Goal: Check status: Check status

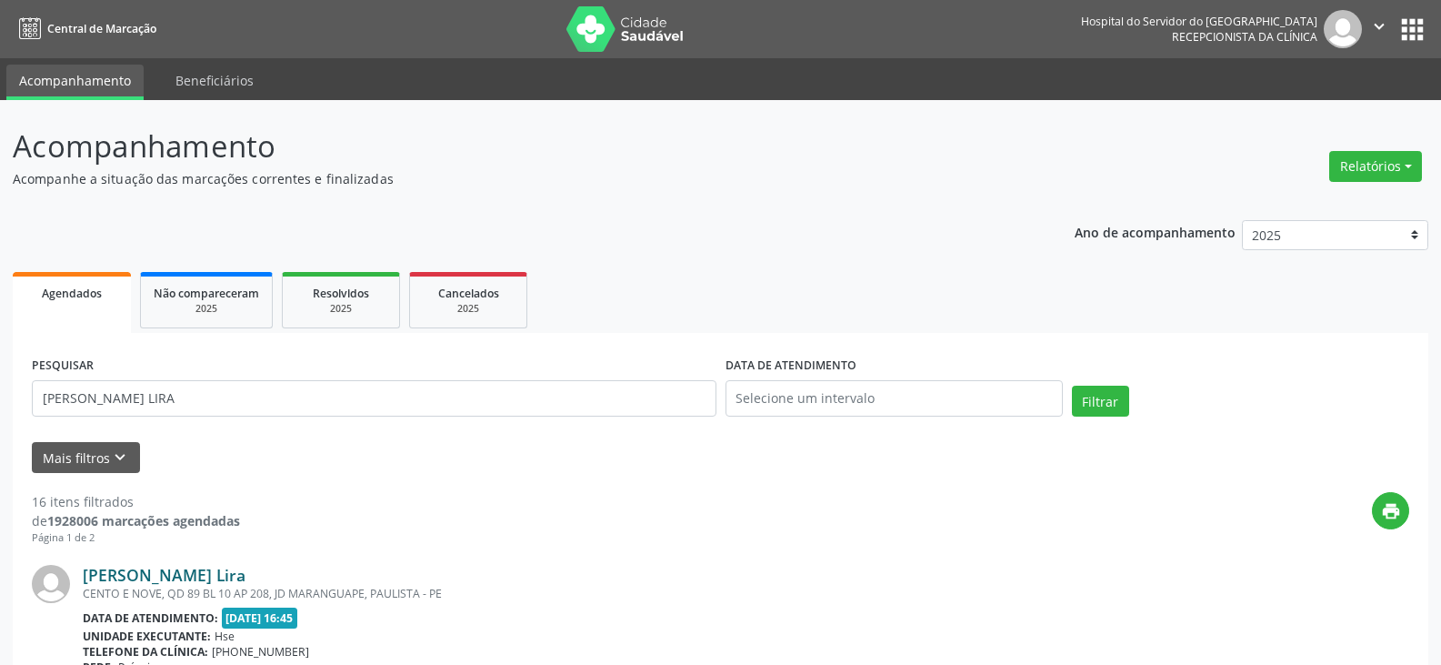
click at [186, 579] on link "[PERSON_NAME] Lira" at bounding box center [164, 575] width 163 height 20
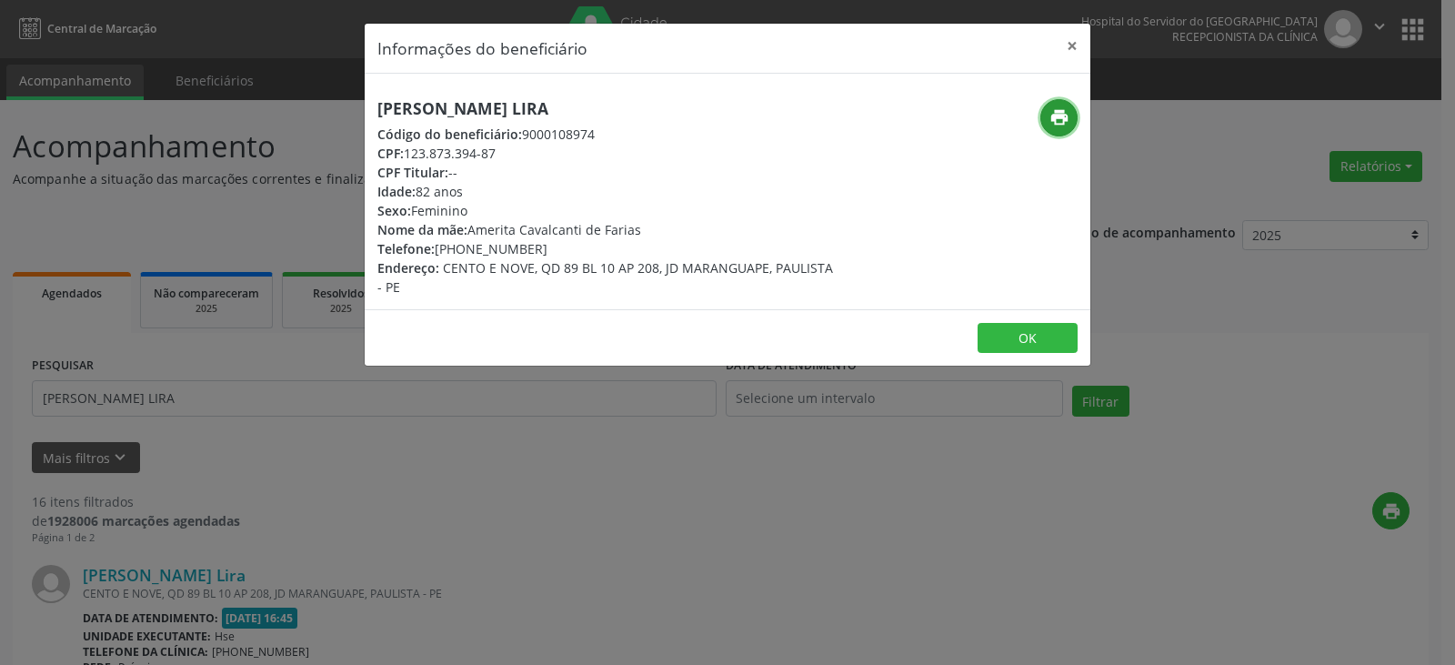
click at [1053, 113] on icon "print" at bounding box center [1059, 117] width 20 height 20
drag, startPoint x: 552, startPoint y: 249, endPoint x: 458, endPoint y: 245, distance: 93.7
click at [458, 245] on div "Telefone: [PHONE_NUMBER]" at bounding box center [606, 248] width 458 height 19
copy div "99955-8553"
drag, startPoint x: 1083, startPoint y: 45, endPoint x: 1005, endPoint y: 83, distance: 86.6
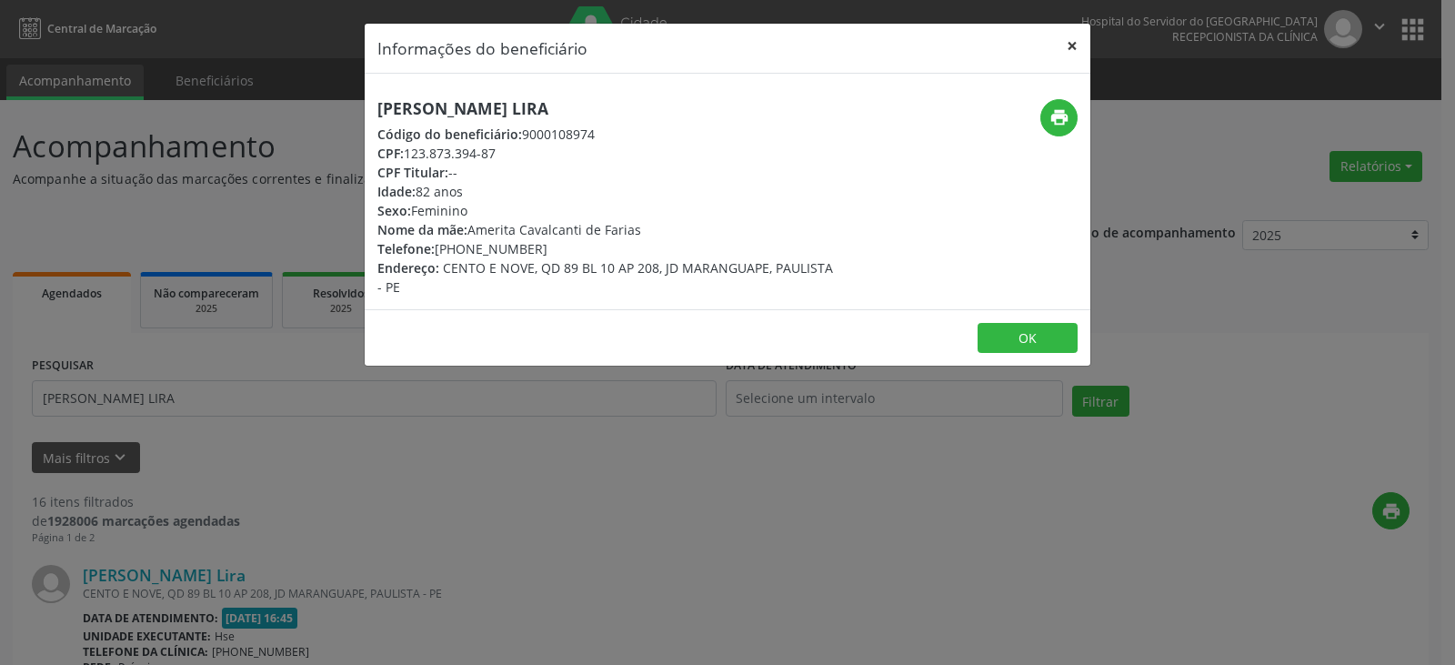
click at [1083, 45] on button "×" at bounding box center [1072, 46] width 36 height 45
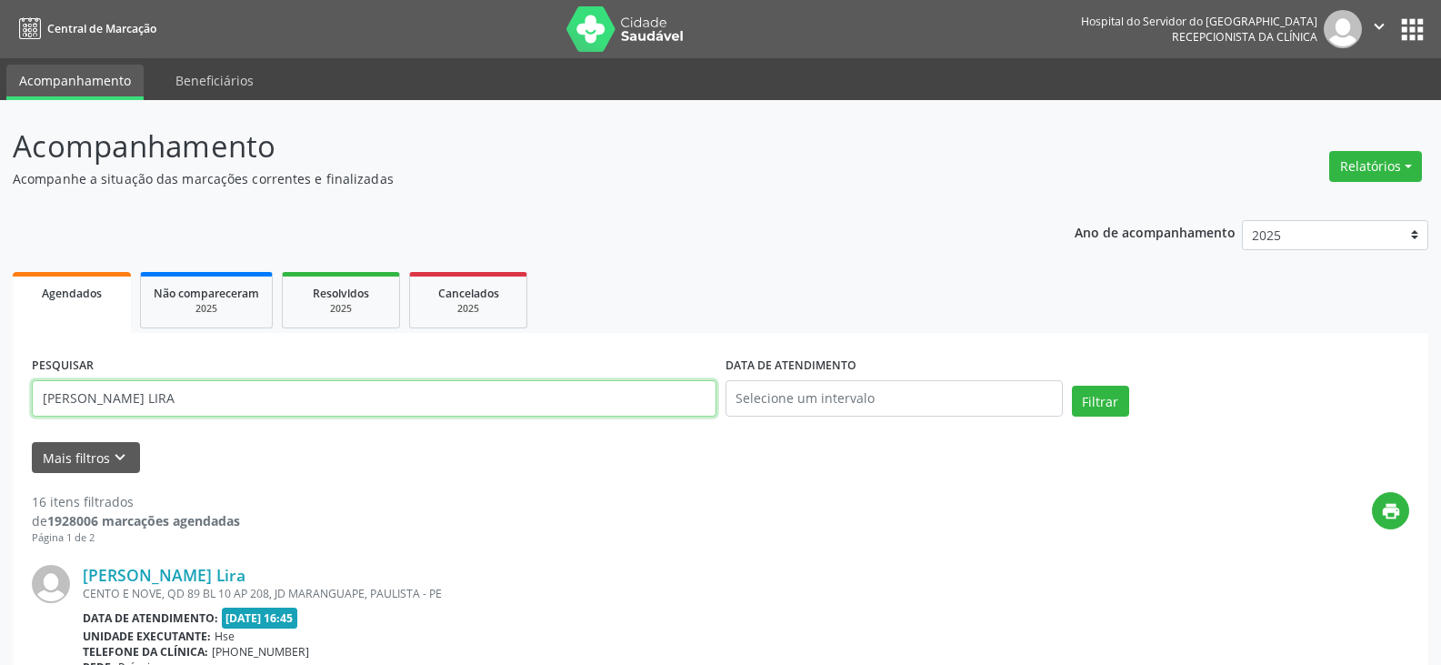
drag, startPoint x: 335, startPoint y: 390, endPoint x: 0, endPoint y: 368, distance: 335.3
paste input "57928681404"
type input "57928681404"
click at [1072, 385] on button "Filtrar" at bounding box center [1100, 400] width 57 height 31
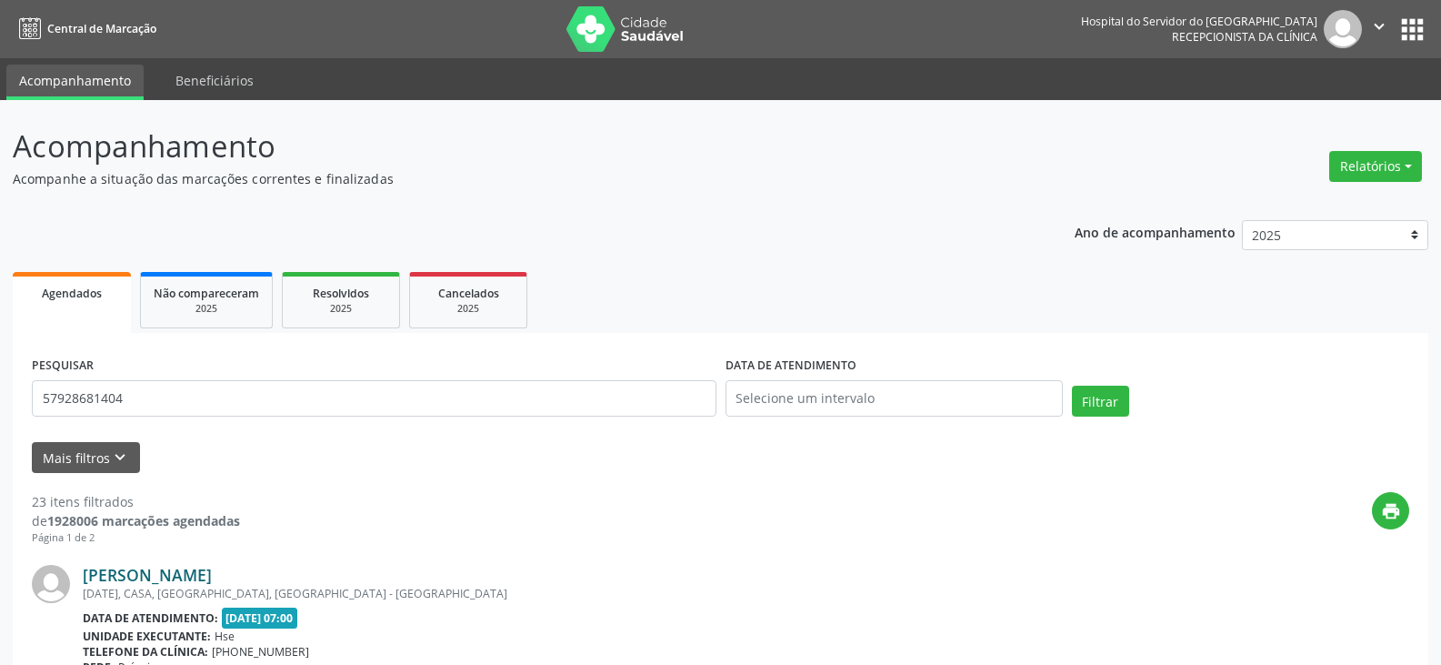
click at [212, 575] on link "[PERSON_NAME]" at bounding box center [147, 575] width 129 height 20
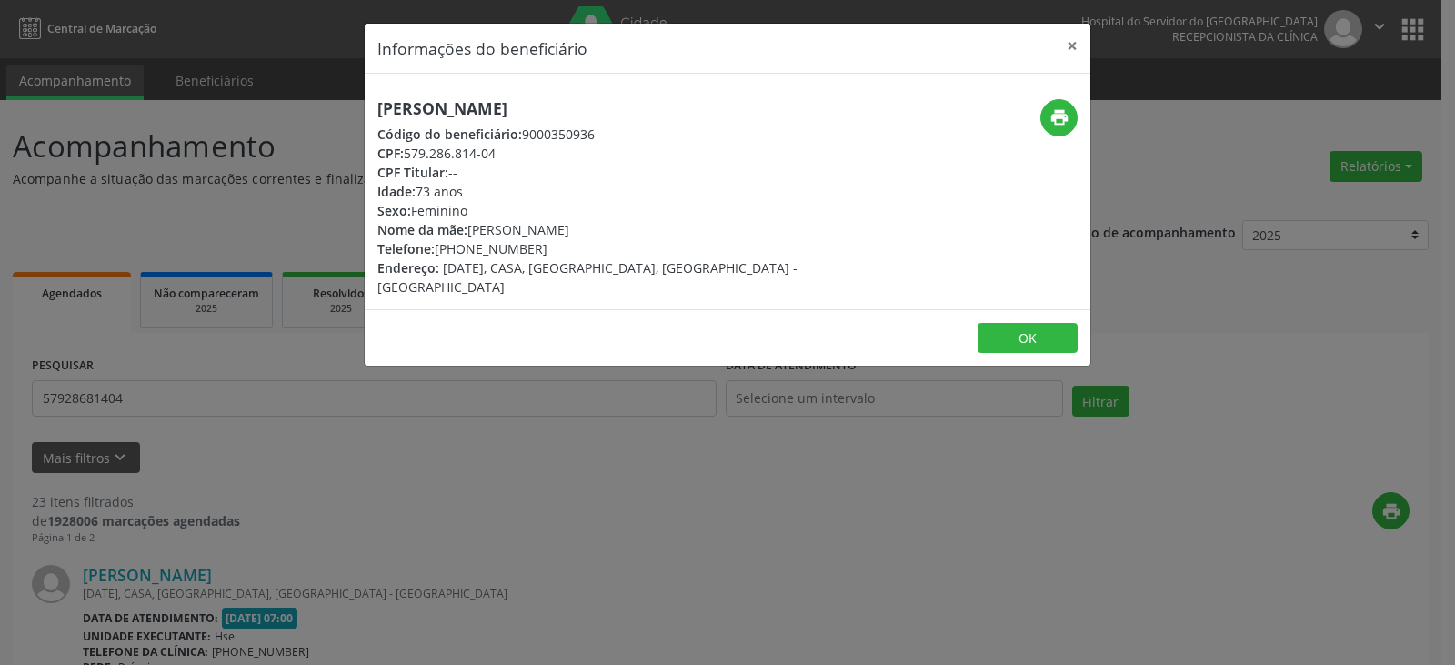
drag, startPoint x: 619, startPoint y: 102, endPoint x: 165, endPoint y: 103, distance: 454.6
click at [165, 103] on div "Informações do beneficiário × [PERSON_NAME] Código do beneficiário: 9000350936 …" at bounding box center [727, 332] width 1455 height 665
copy h5 "[PERSON_NAME]"
